Goal: Find specific page/section: Find specific page/section

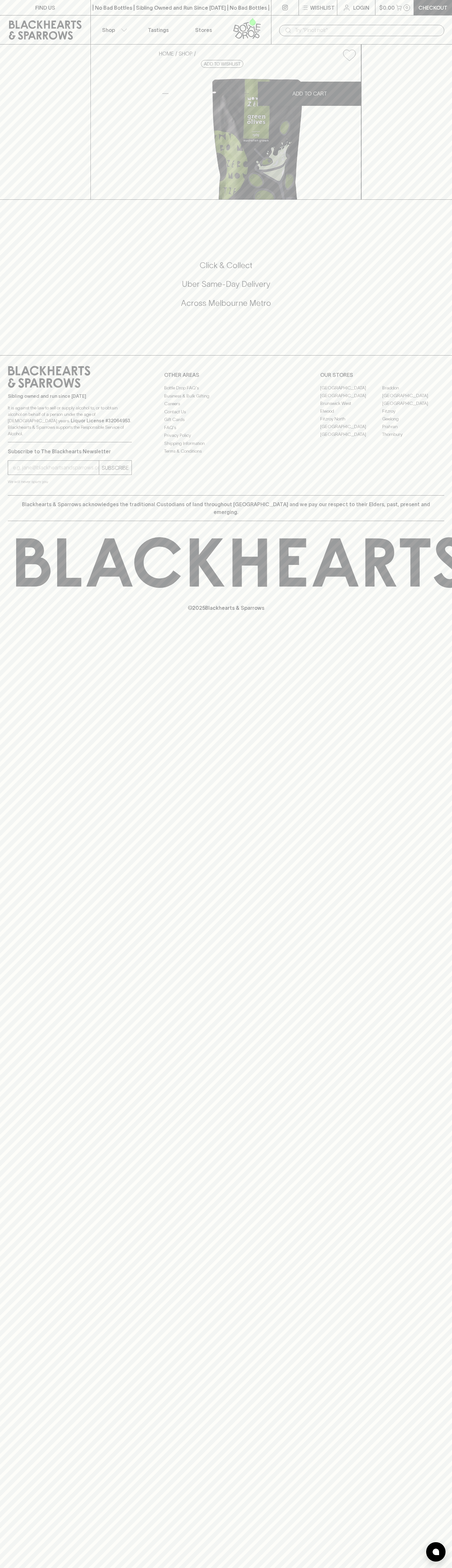
click at [224, 14] on div "| No Bad Bottles | Sibling Owned and Run Since 2006 | No Bad Bottles | Sibling …" at bounding box center [180, 7] width 181 height 15
click at [432, 892] on div "FIND US | No Bad Bottles | Sibling Owned and Run Since 2006 | No Bad Bottles | …" at bounding box center [226, 784] width 452 height 1568
click at [434, 1567] on html "FIND US | No Bad Bottles | Sibling Owned and Run Since 2006 | No Bad Bottles | …" at bounding box center [226, 784] width 452 height 1568
click at [12, 1366] on div "FIND US | No Bad Bottles | Sibling Owned and Run Since 2006 | No Bad Bottles | …" at bounding box center [226, 784] width 452 height 1568
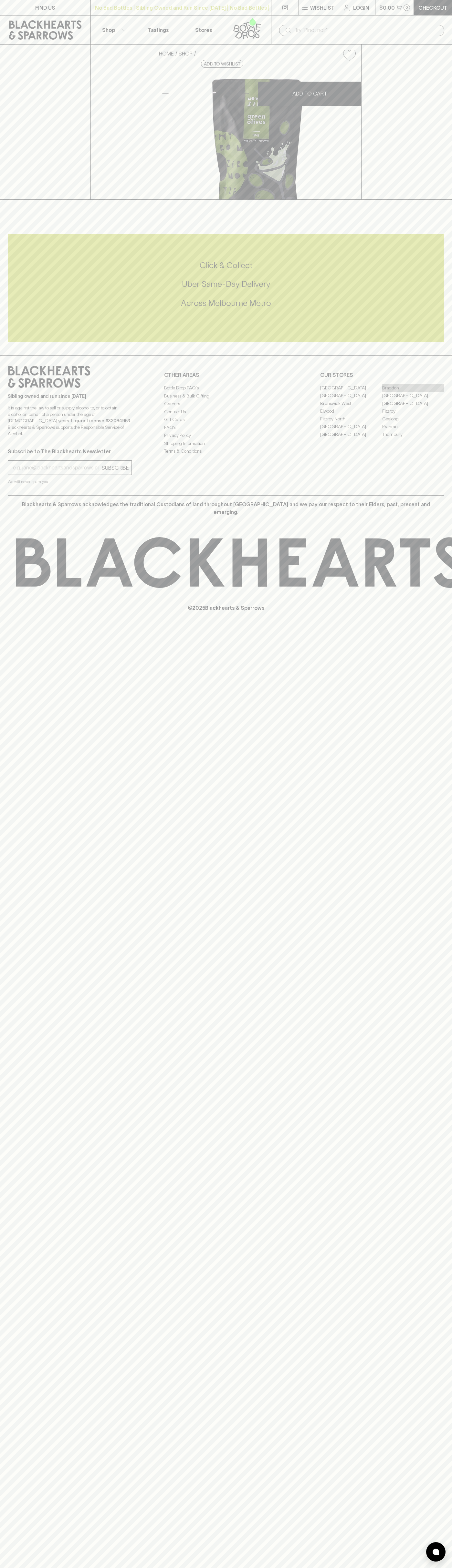
click at [413, 391] on link "Braddon" at bounding box center [413, 388] width 62 height 8
